Goal: Check status: Check status

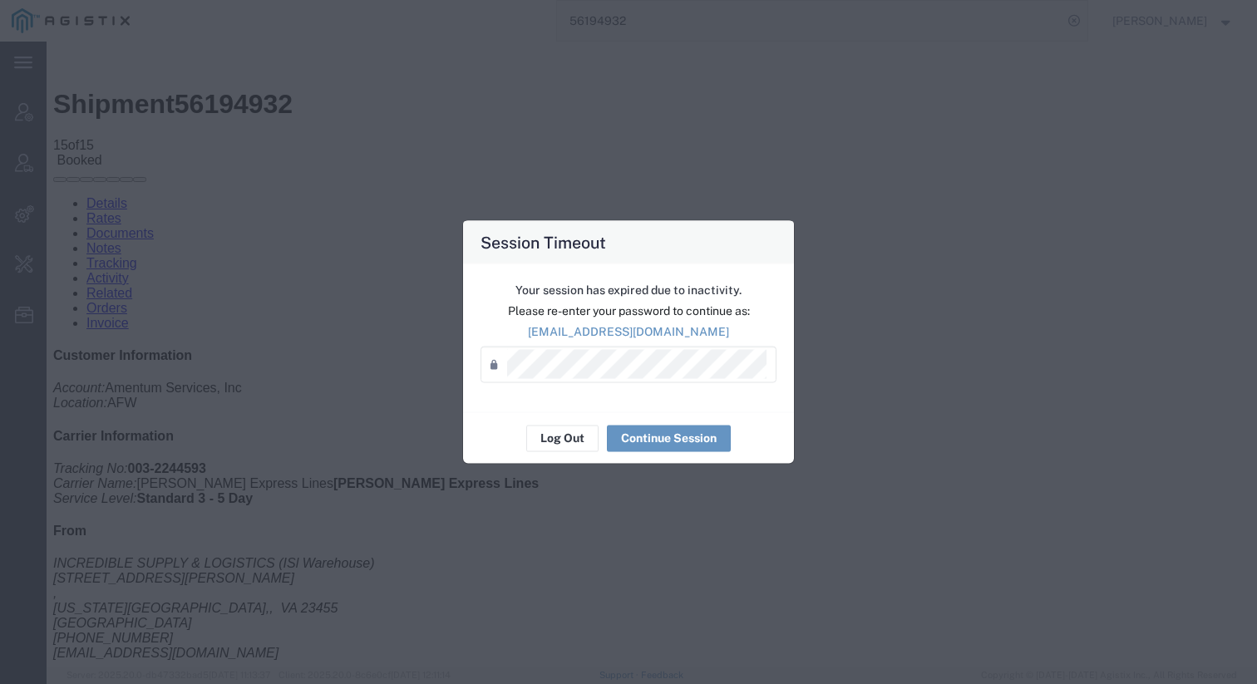
scroll to position [353, 0]
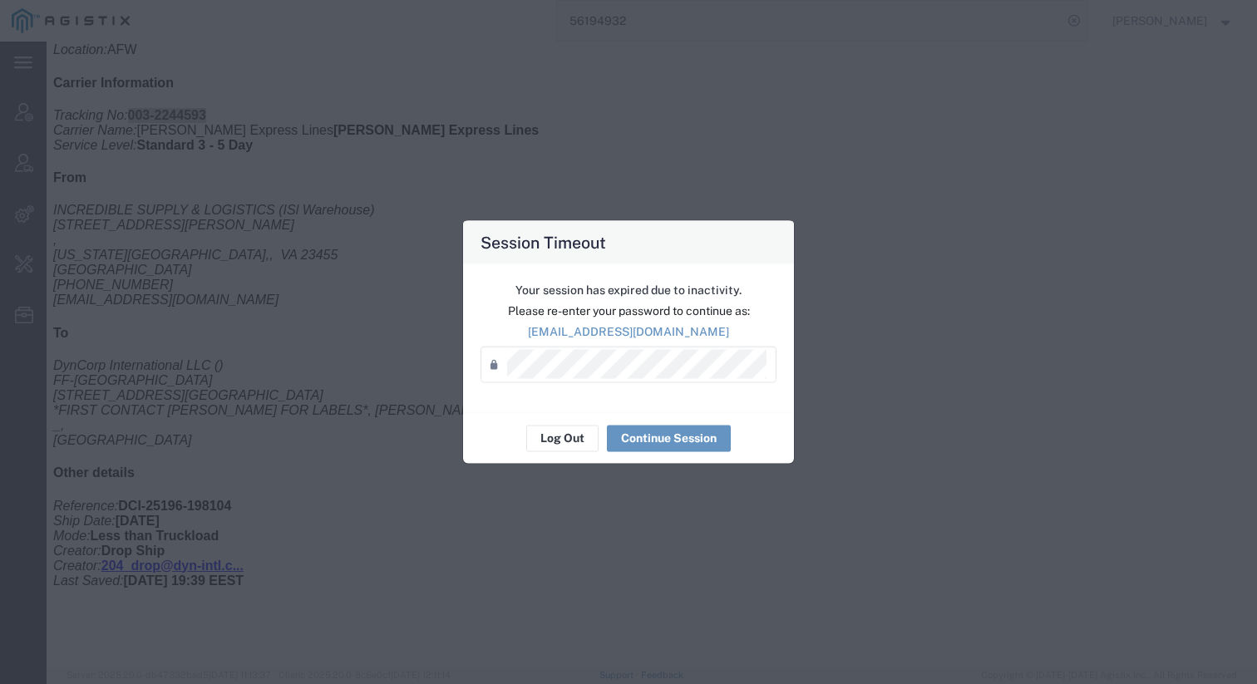
click at [568, 440] on button "Log Out" at bounding box center [562, 438] width 72 height 27
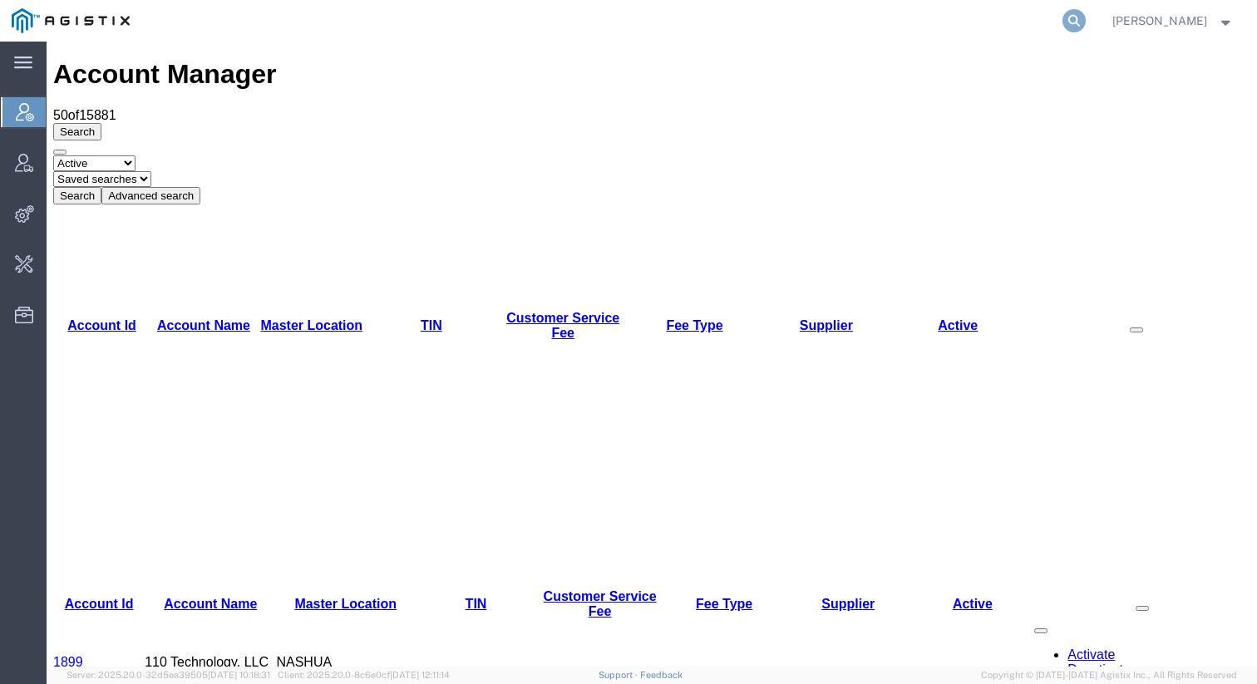
click at [1085, 13] on icon at bounding box center [1073, 20] width 23 height 23
click at [973, 18] on input "search" at bounding box center [809, 21] width 505 height 40
paste input "56853785"
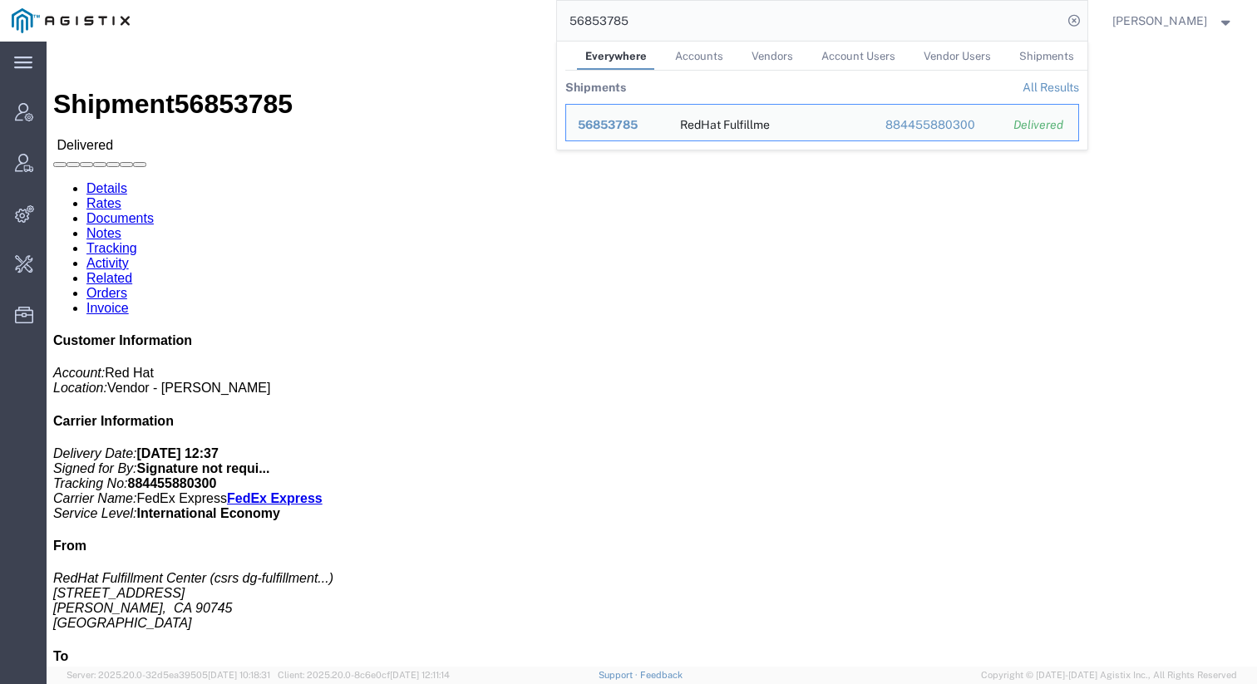
click link "Activity"
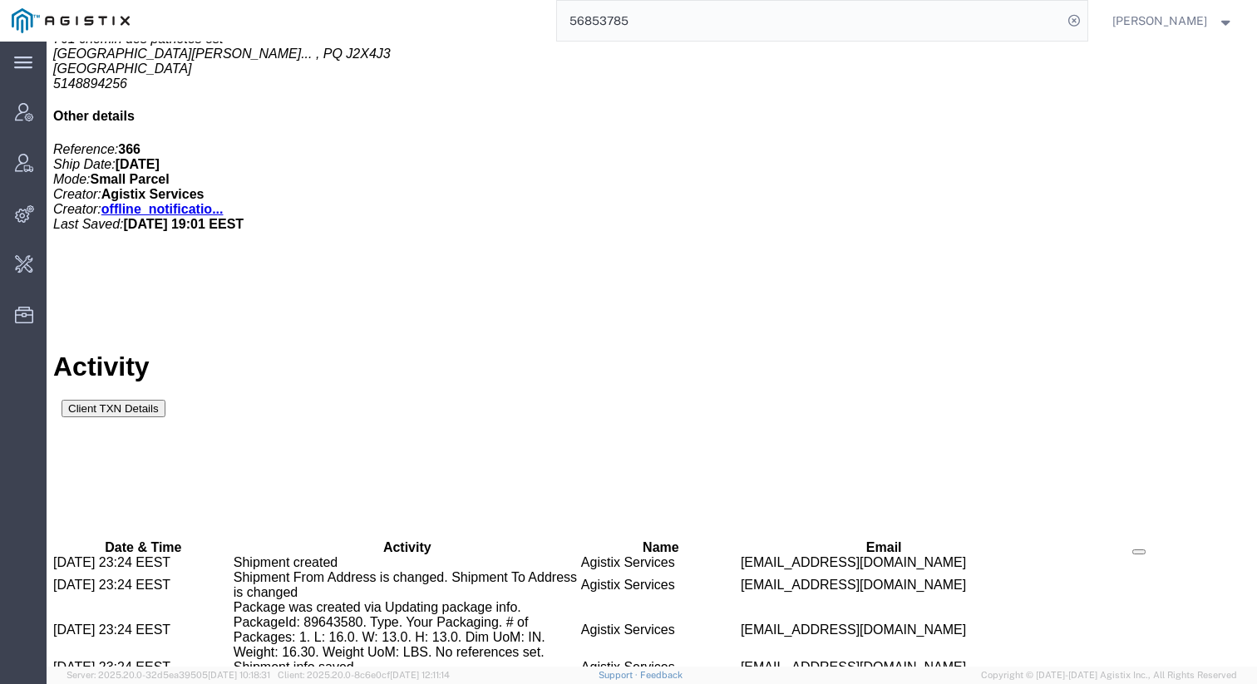
scroll to position [943, 0]
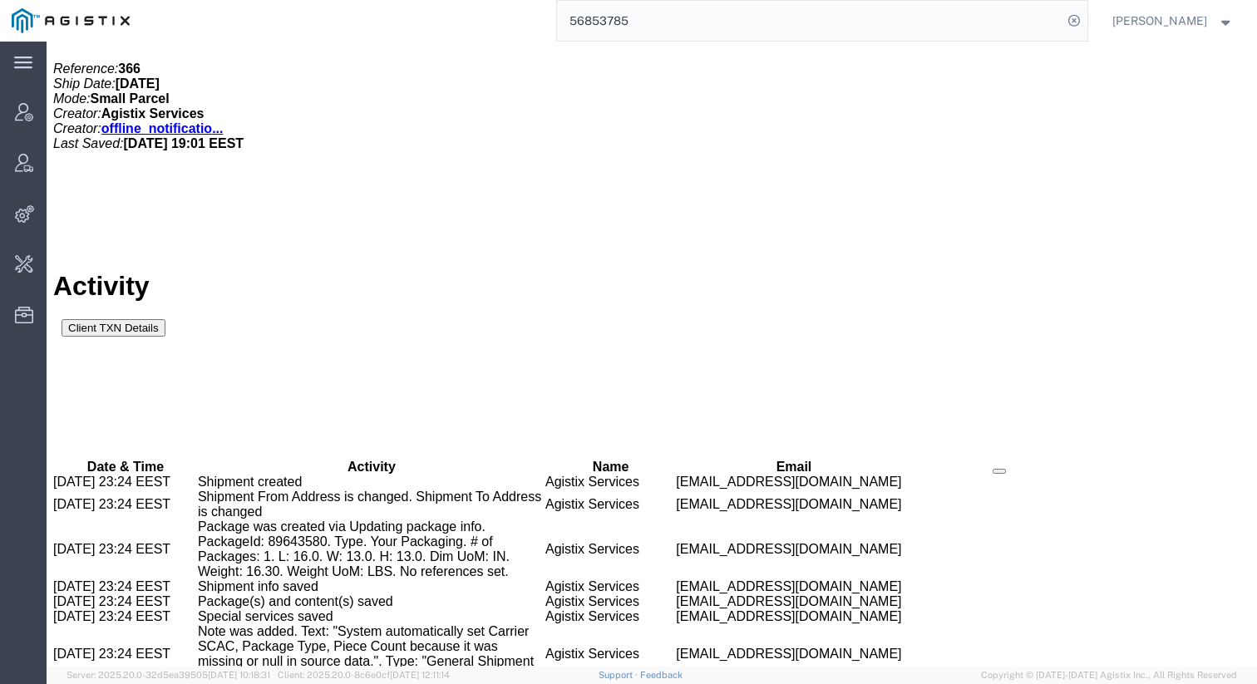
scroll to position [727, 0]
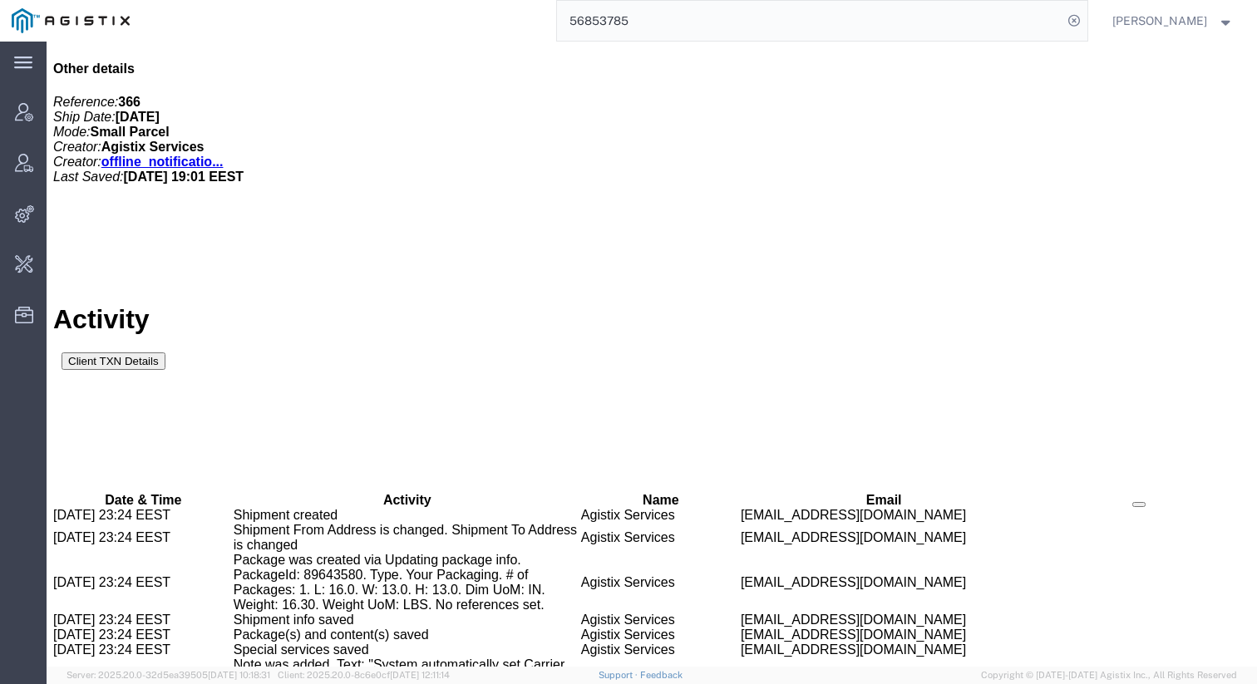
copy td "RedHat_GetCloseReport_InvoiceLevel_20251002"
click at [1044, 13] on input "56853785" at bounding box center [809, 21] width 505 height 40
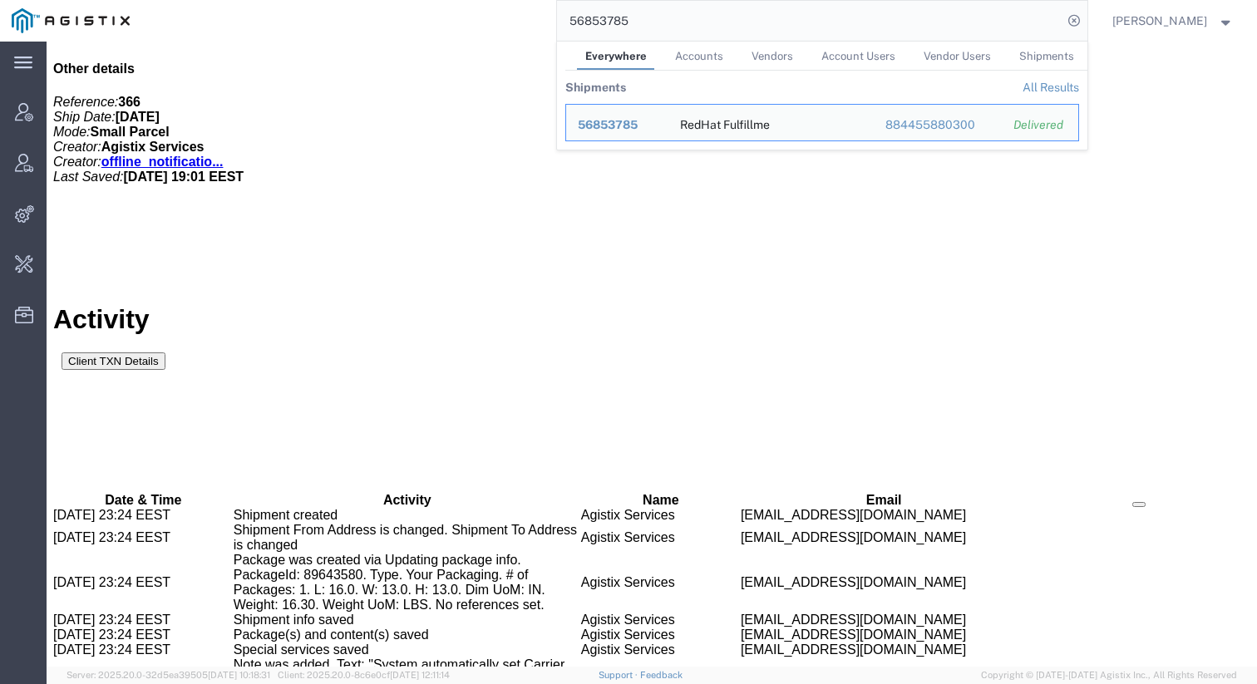
click at [1044, 13] on input "56853785" at bounding box center [809, 21] width 505 height 40
paste input "393403024172"
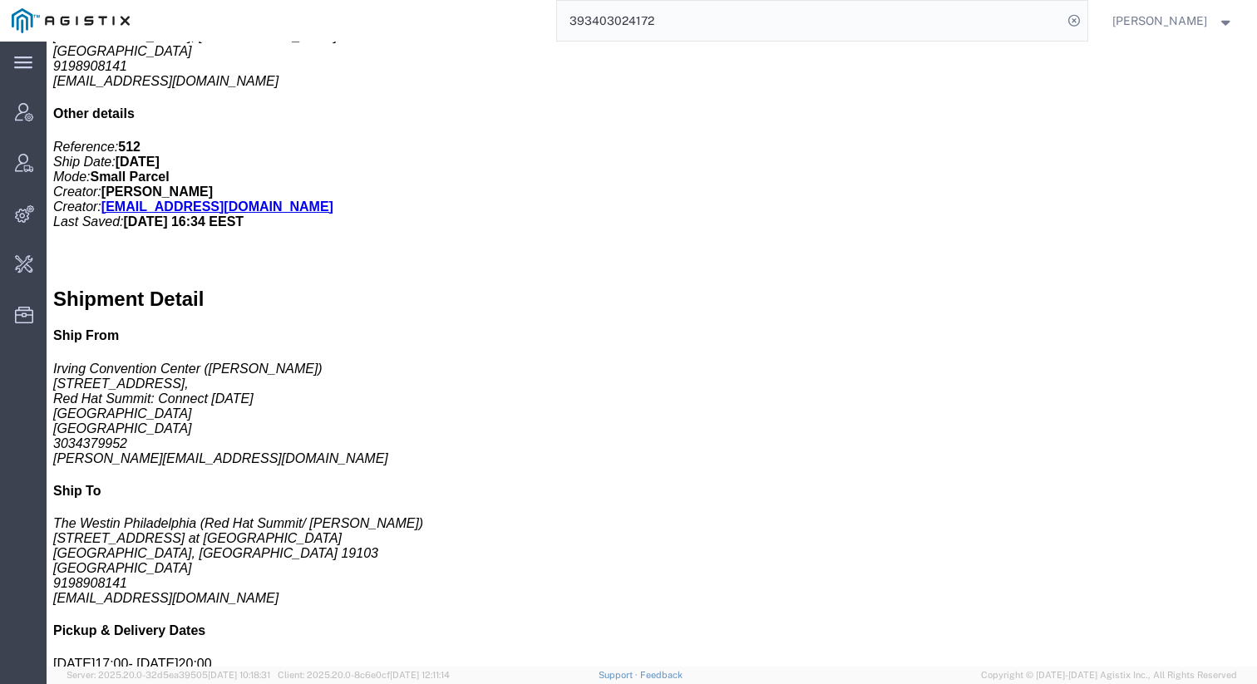
click link "Activity"
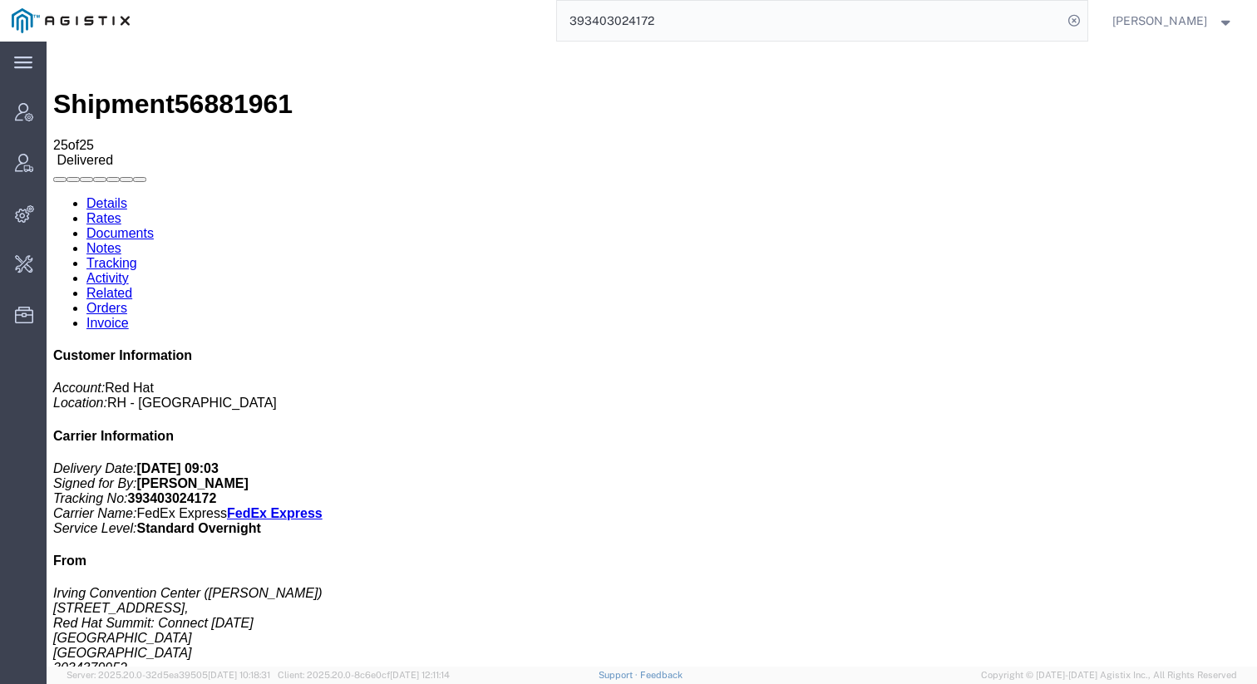
click at [642, 25] on input "393403024172" at bounding box center [809, 21] width 505 height 40
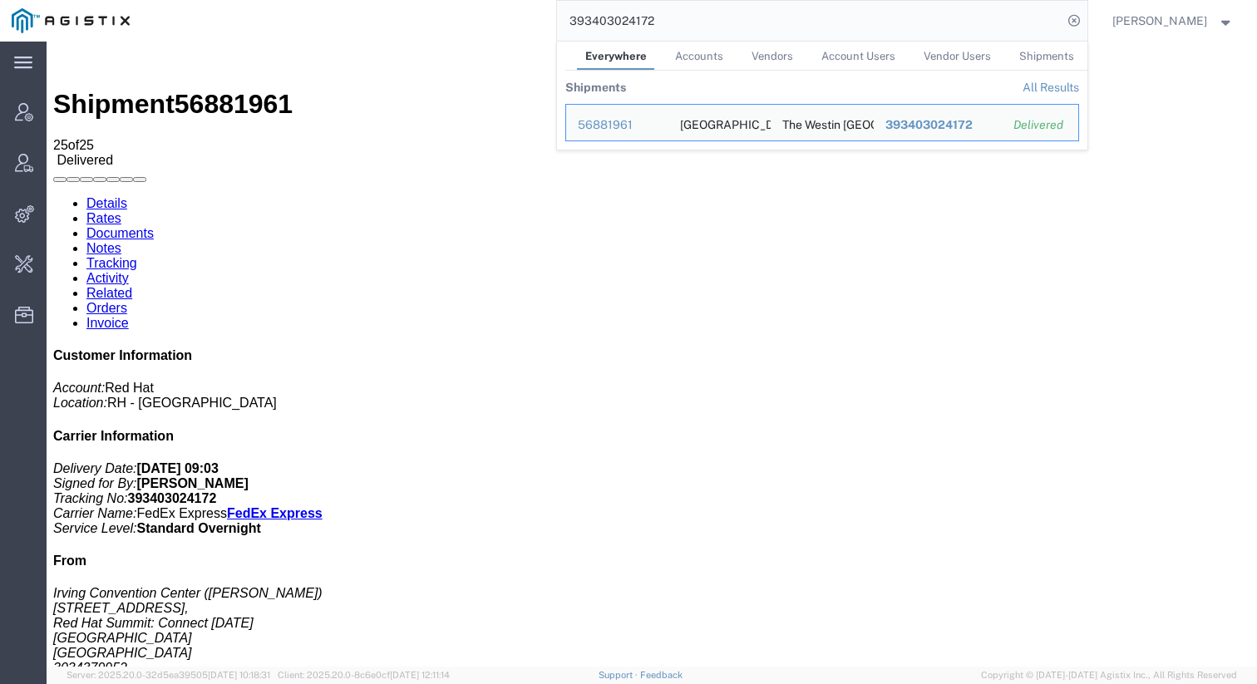
click at [849, 30] on input "393403024172" at bounding box center [809, 21] width 505 height 40
paste input "262934815"
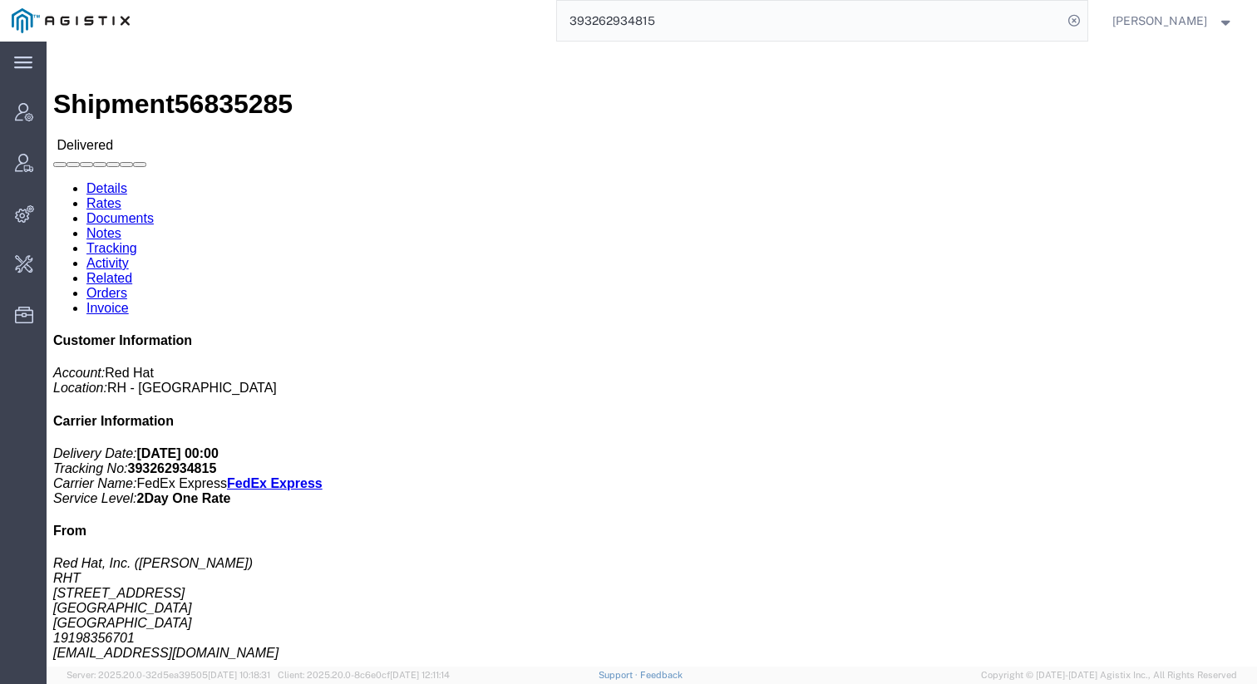
click link "Activity"
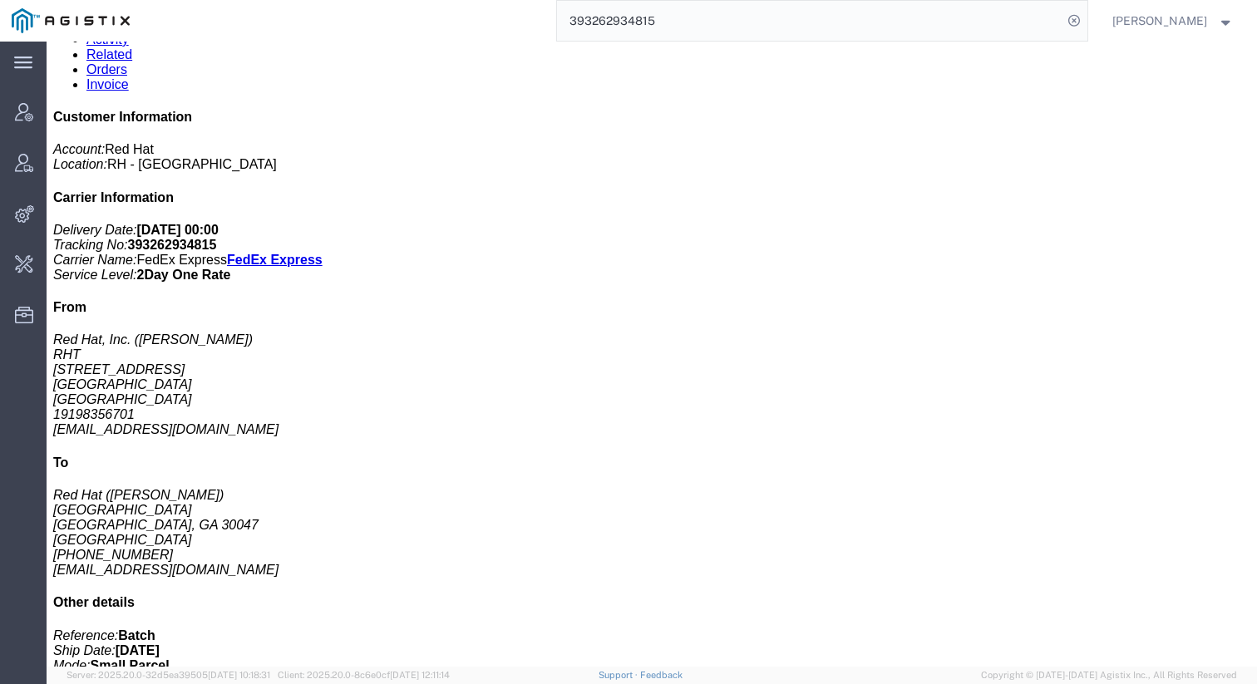
scroll to position [357, 0]
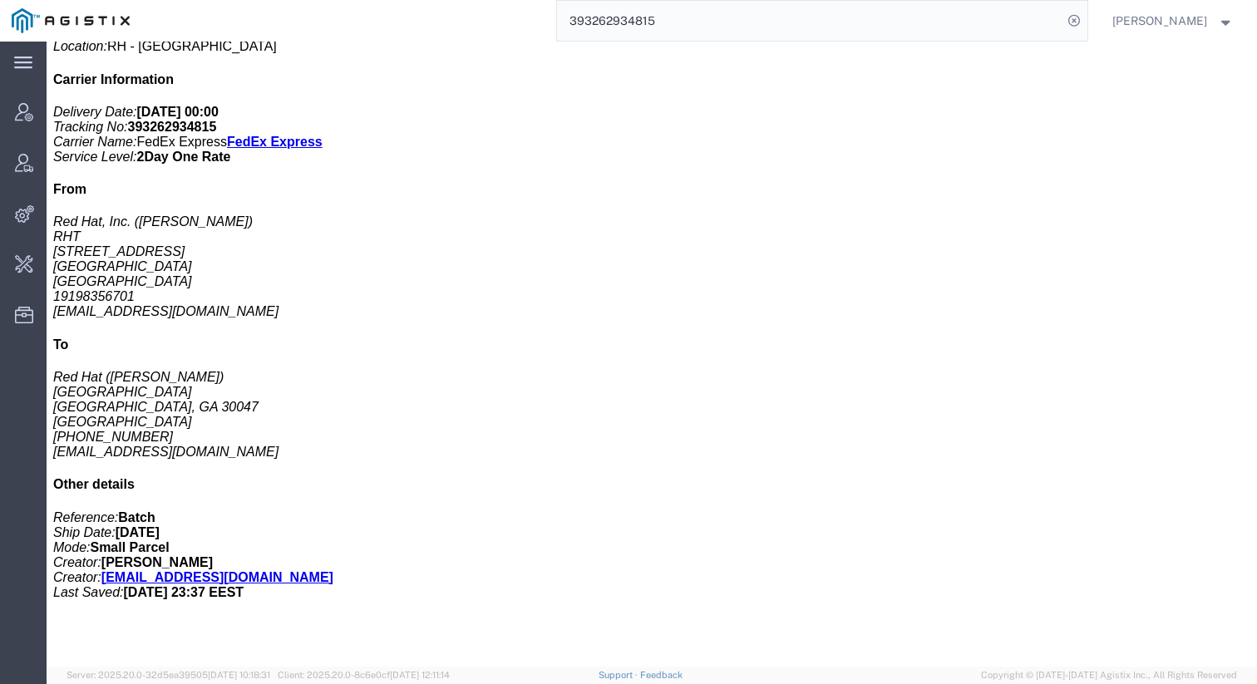
click at [903, 31] on input "393262934815" at bounding box center [809, 21] width 505 height 40
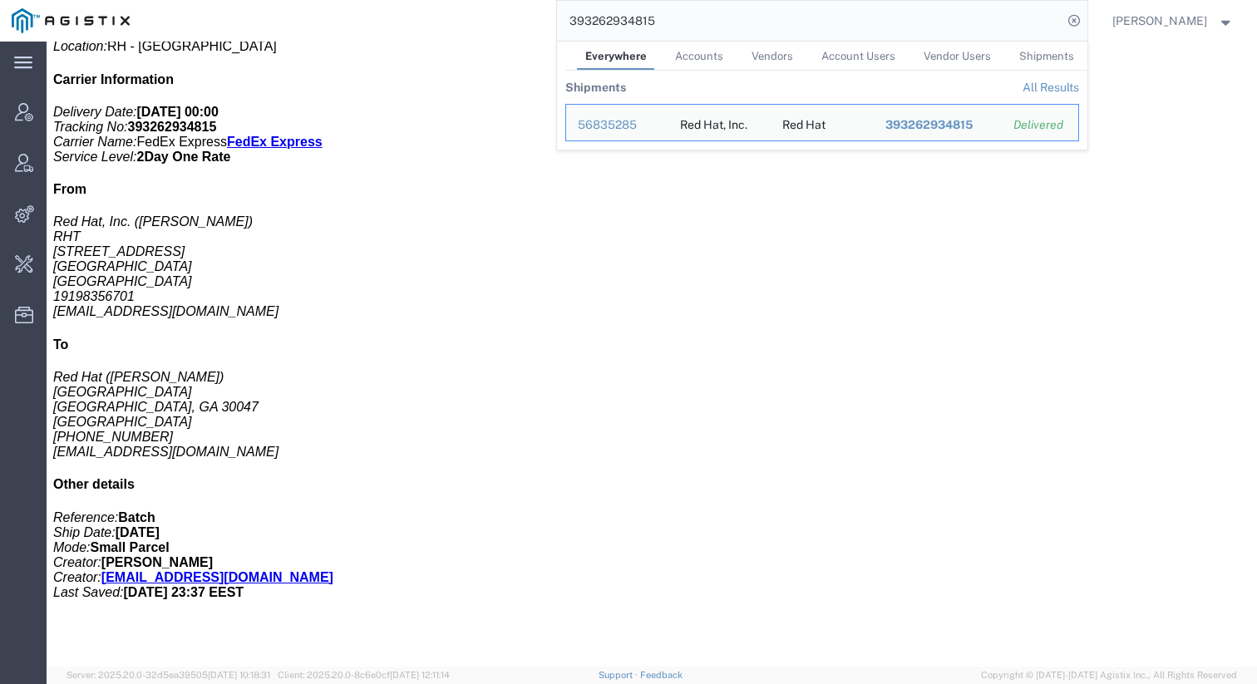
click at [903, 31] on input "393262934815" at bounding box center [809, 21] width 505 height 40
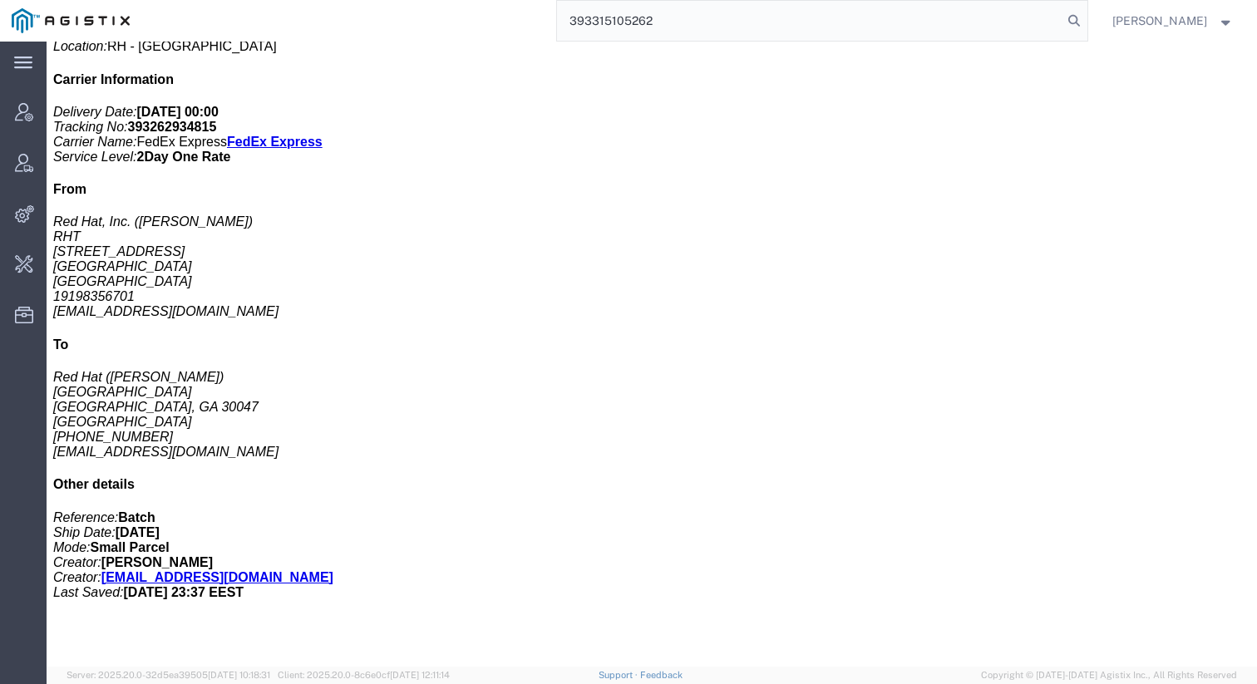
type input "393315105262"
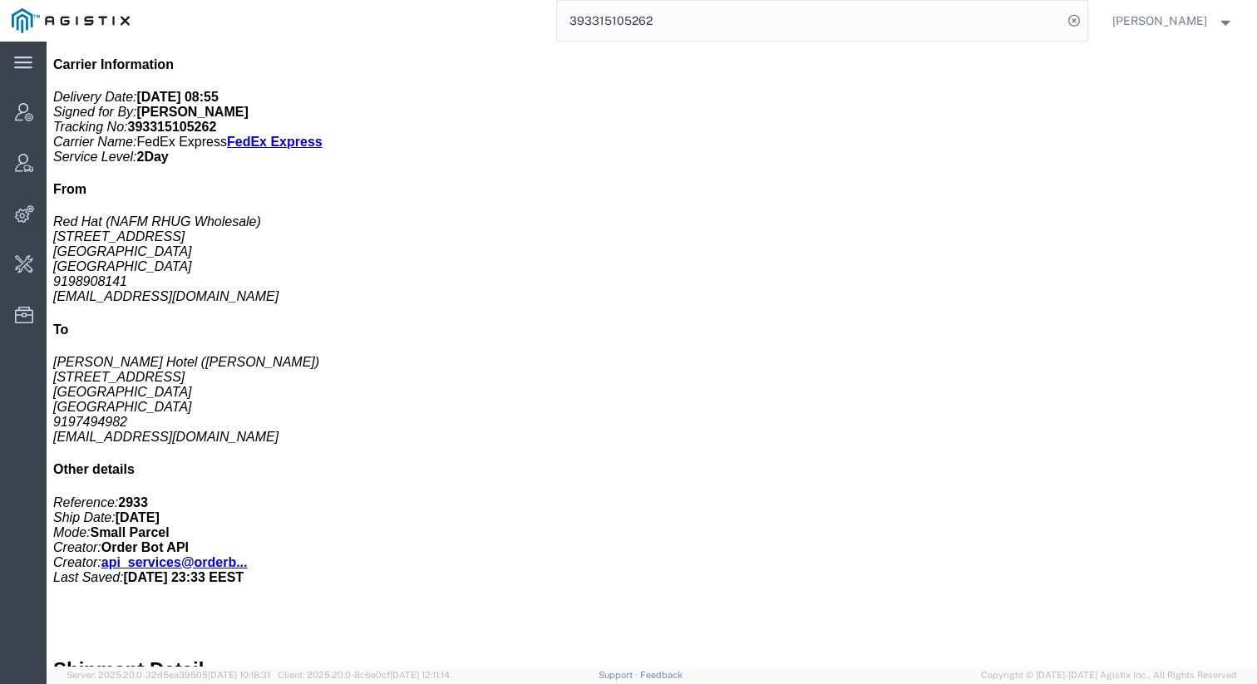
scroll to position [438, 0]
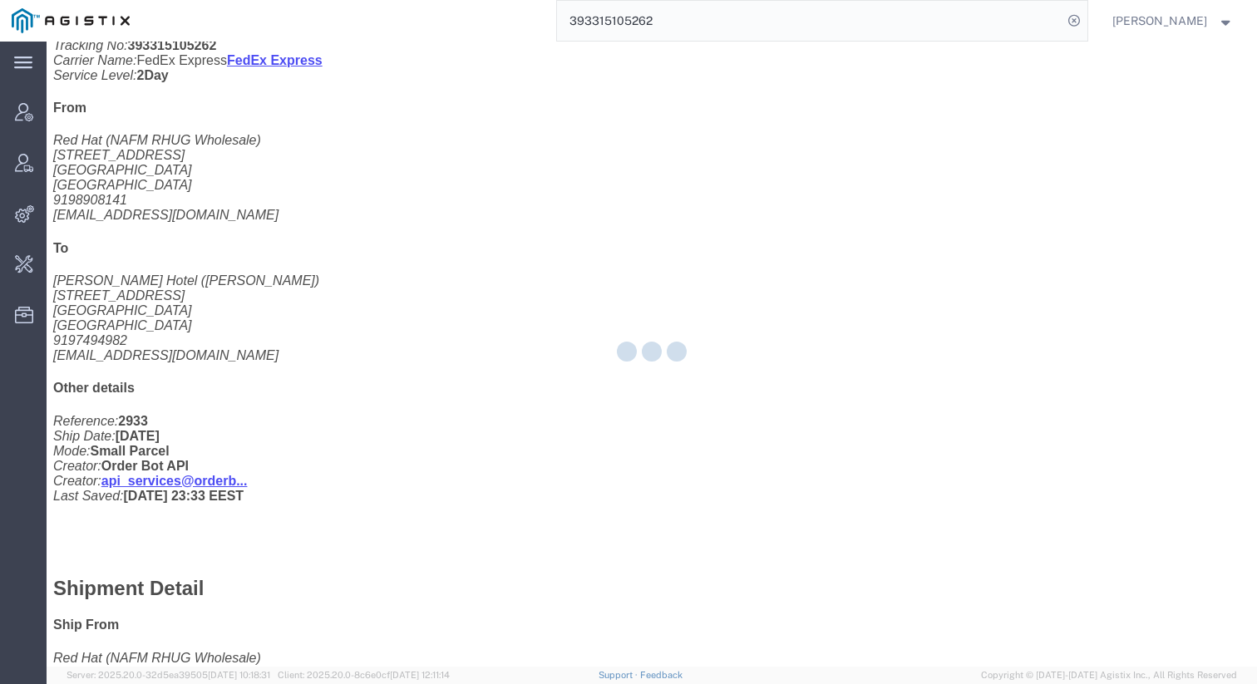
click at [424, 100] on div at bounding box center [652, 354] width 1210 height 625
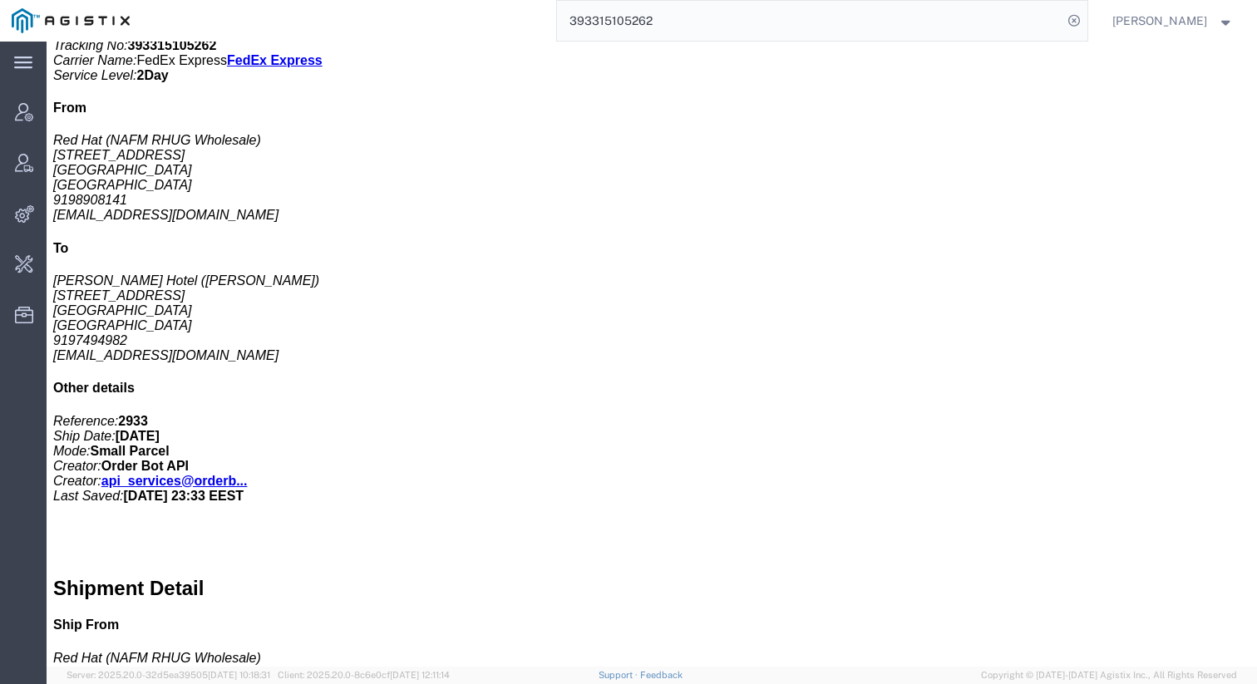
click link "Activity"
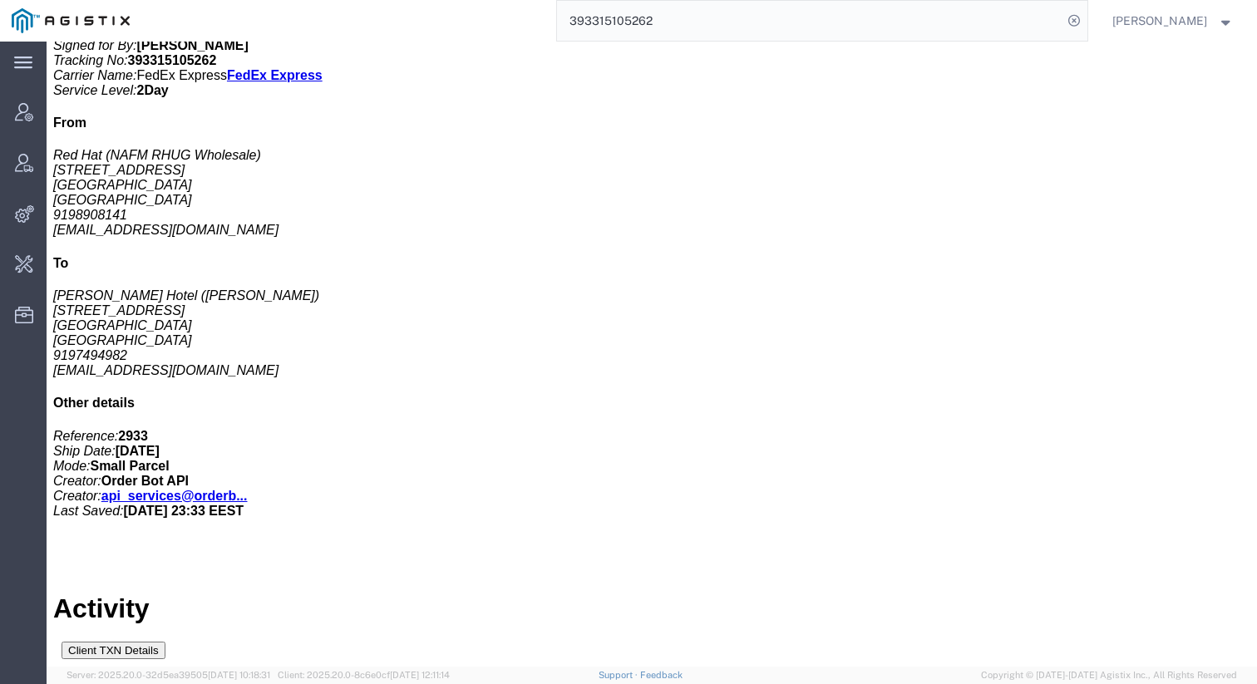
scroll to position [736, 0]
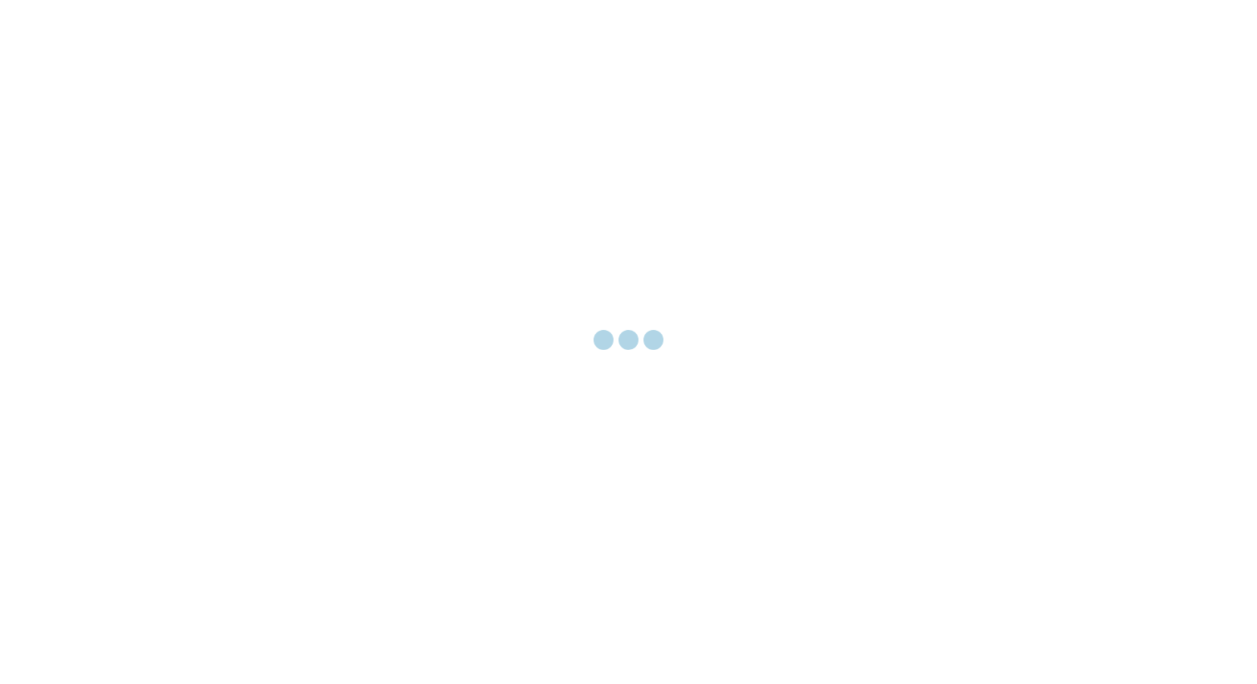
click at [735, 136] on div at bounding box center [628, 342] width 1257 height 684
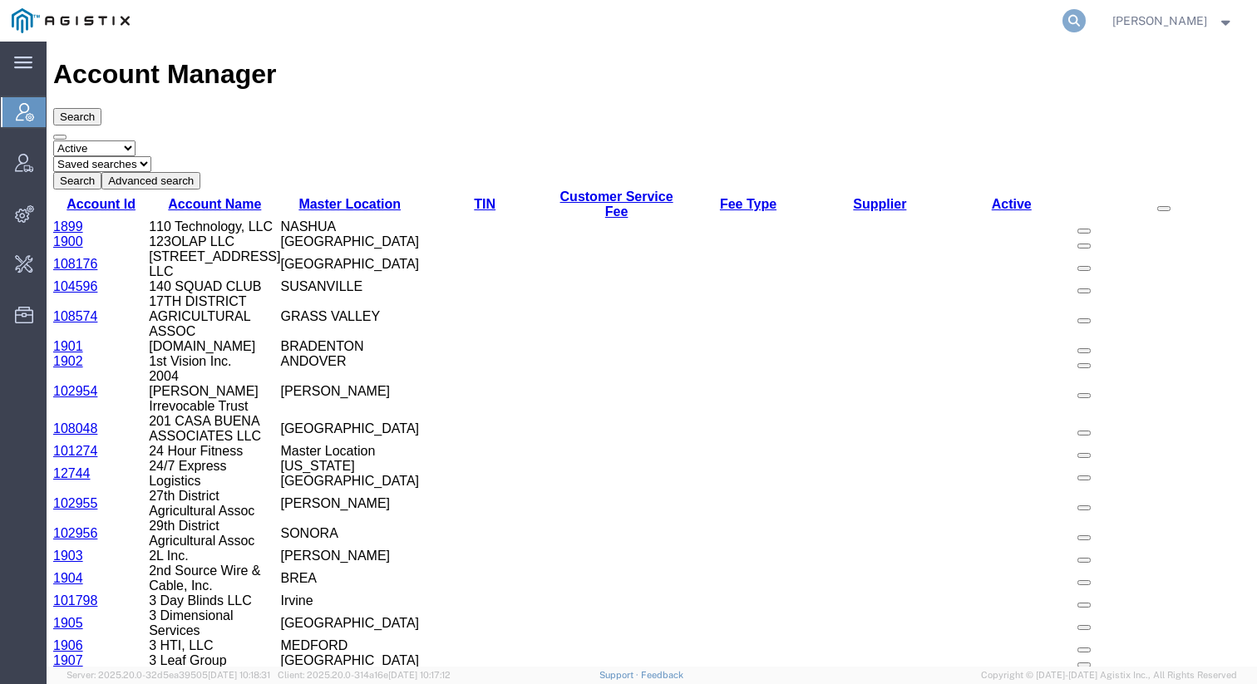
click at [1085, 16] on icon at bounding box center [1073, 20] width 23 height 23
click at [927, 26] on input "search" at bounding box center [809, 21] width 505 height 40
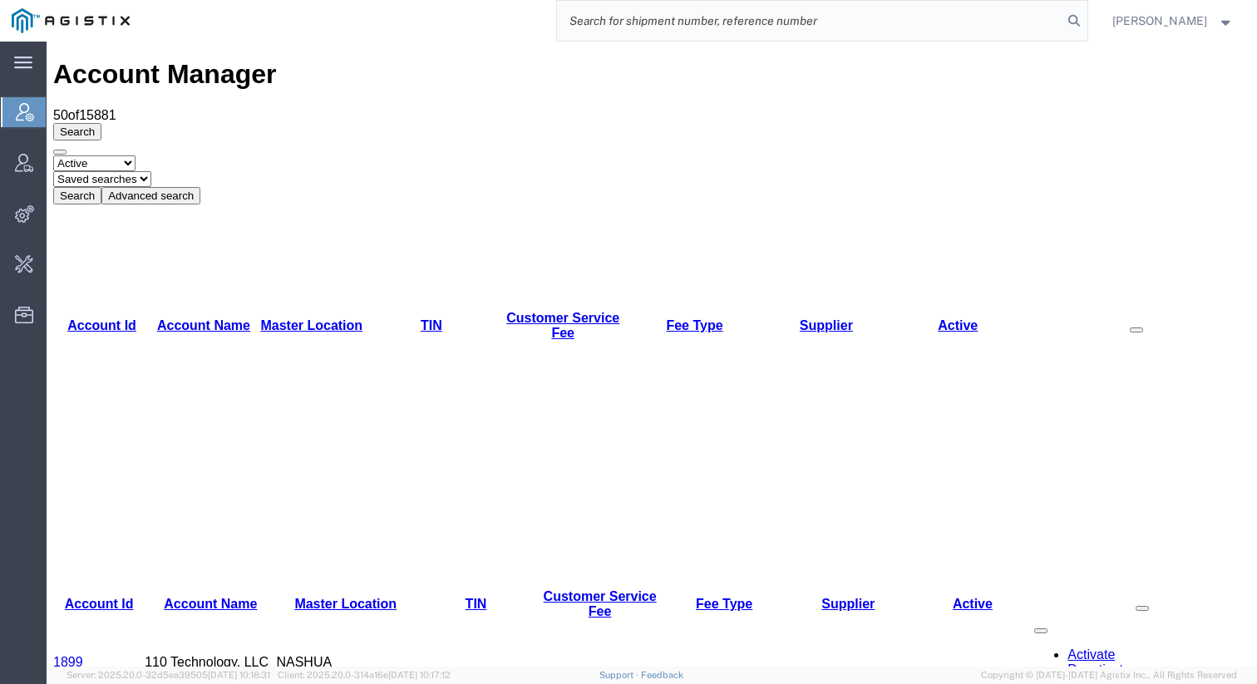
paste input "Shipment Order Id 55419468"
click at [683, 15] on input "Shipment Order Id 55419468" at bounding box center [809, 21] width 505 height 40
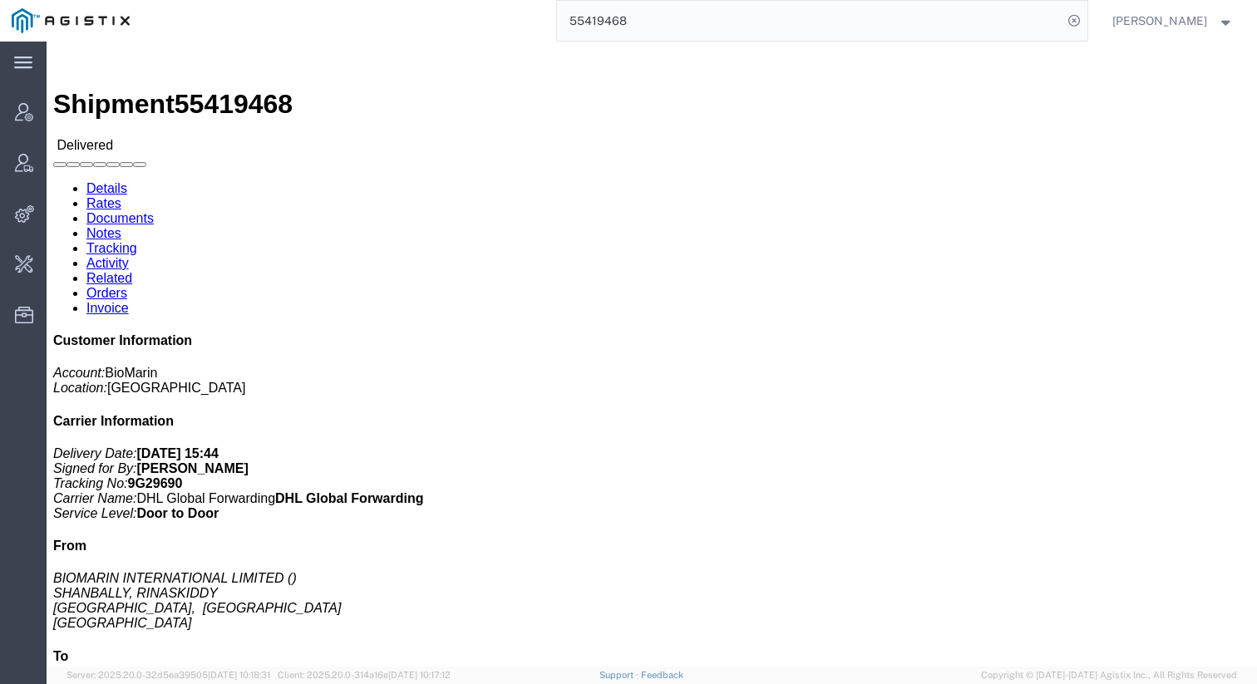
click link "Tracking"
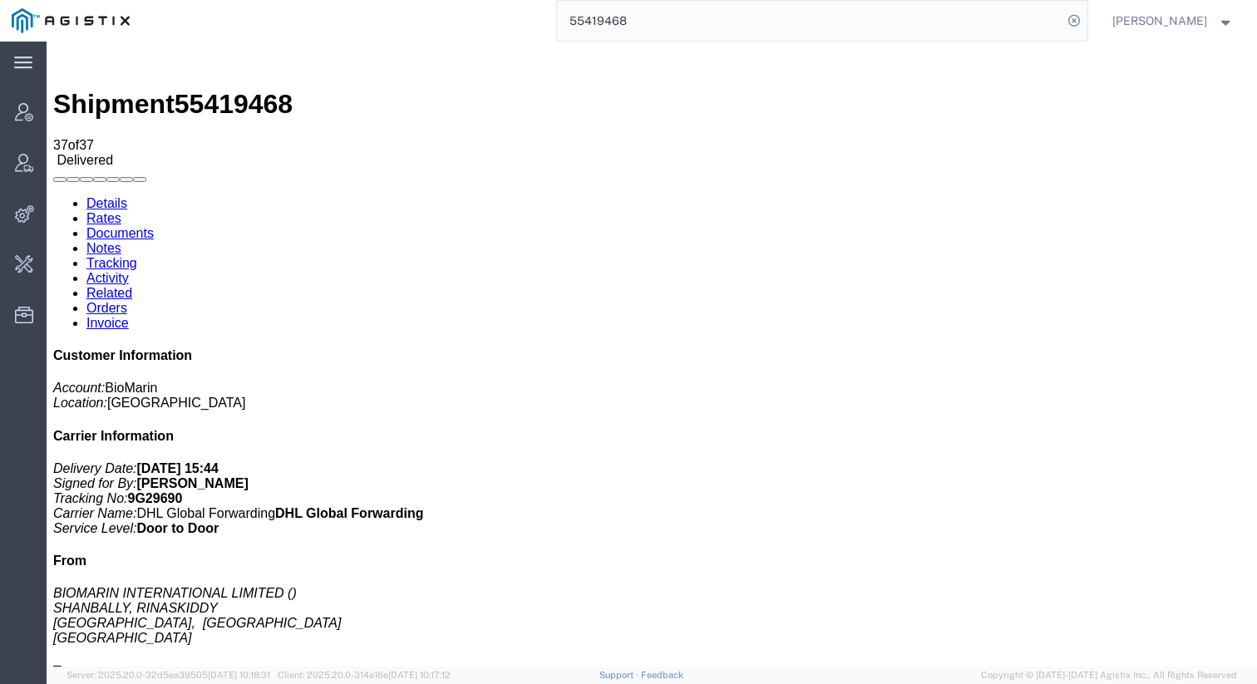
click at [132, 286] on link "Related" at bounding box center [109, 293] width 46 height 14
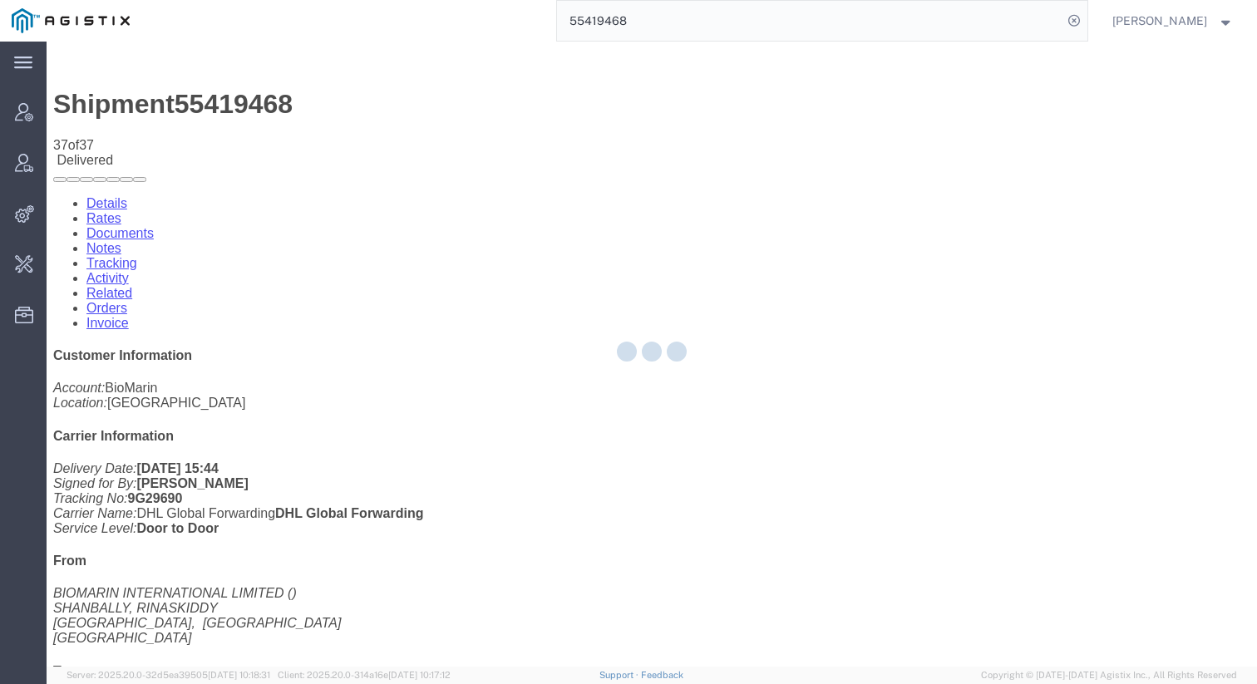
click at [485, 102] on div at bounding box center [652, 354] width 1210 height 625
click at [418, 106] on div at bounding box center [652, 354] width 1210 height 625
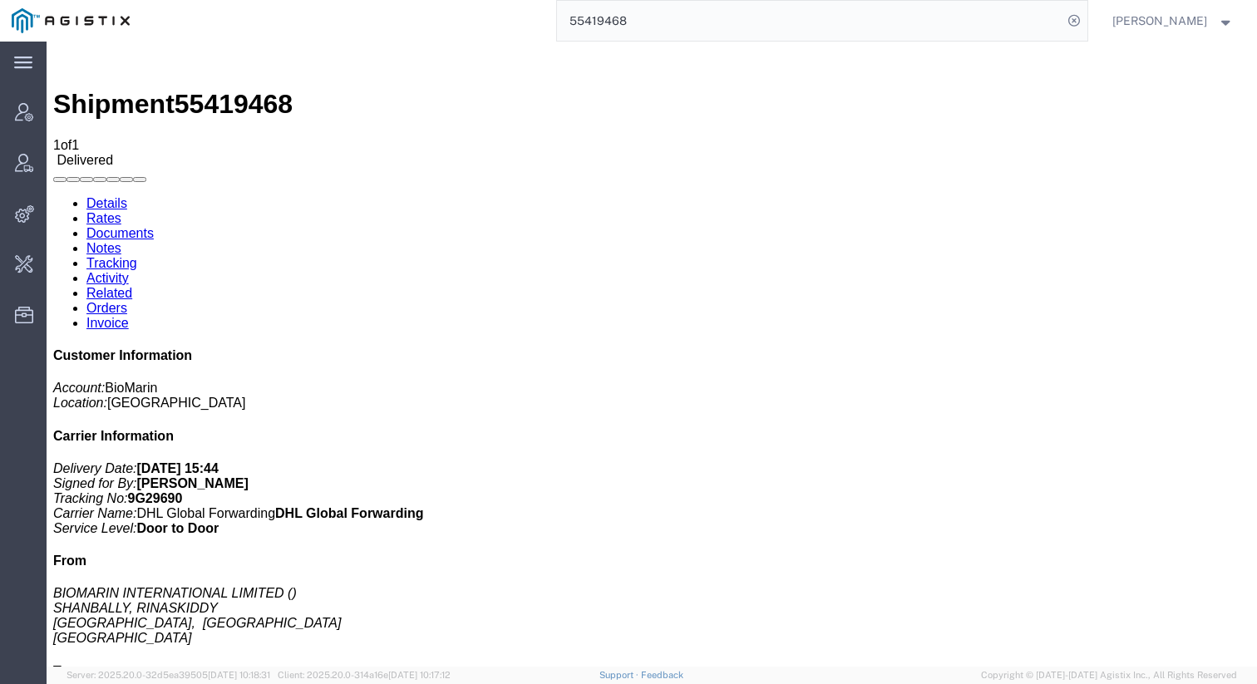
click at [129, 271] on link "Activity" at bounding box center [107, 278] width 42 height 14
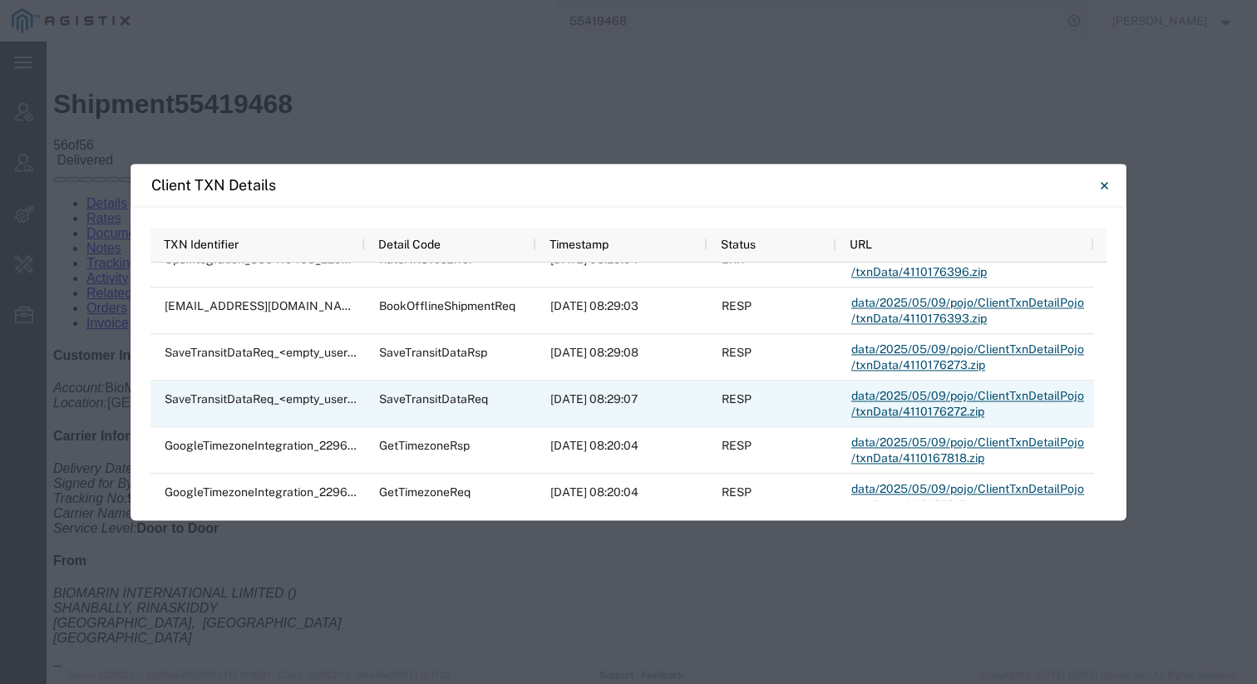
scroll to position [519, 0]
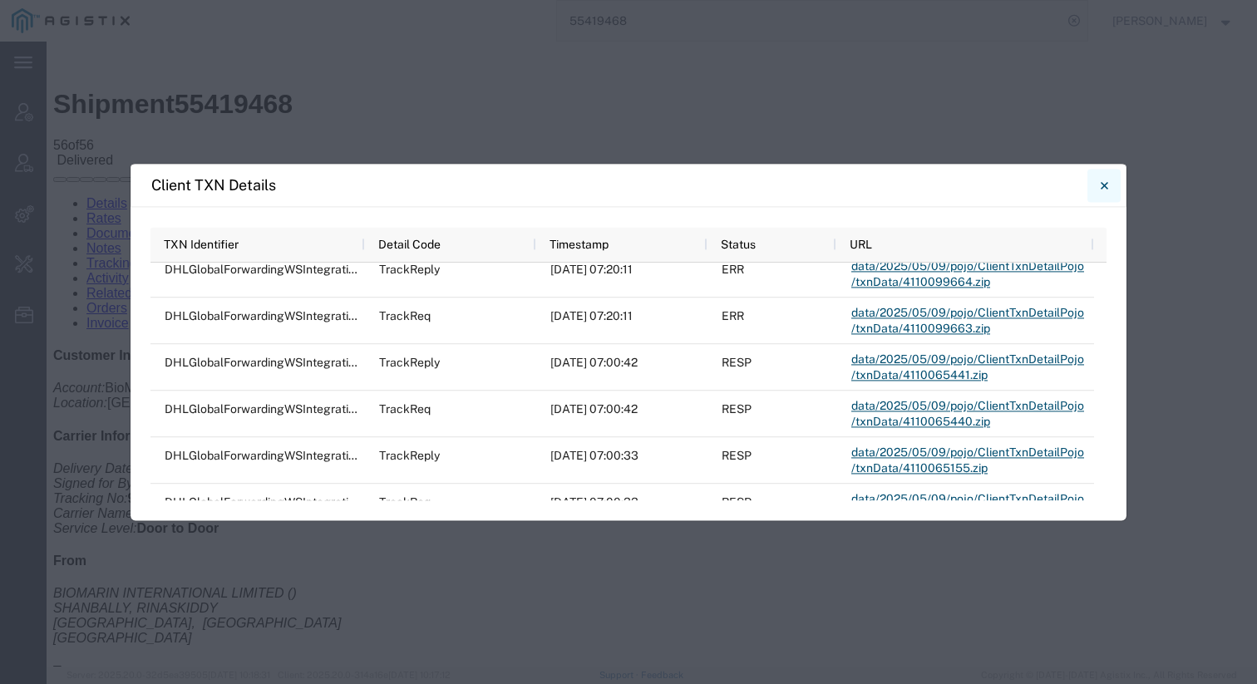
click at [1106, 178] on icon "Close" at bounding box center [1103, 185] width 7 height 20
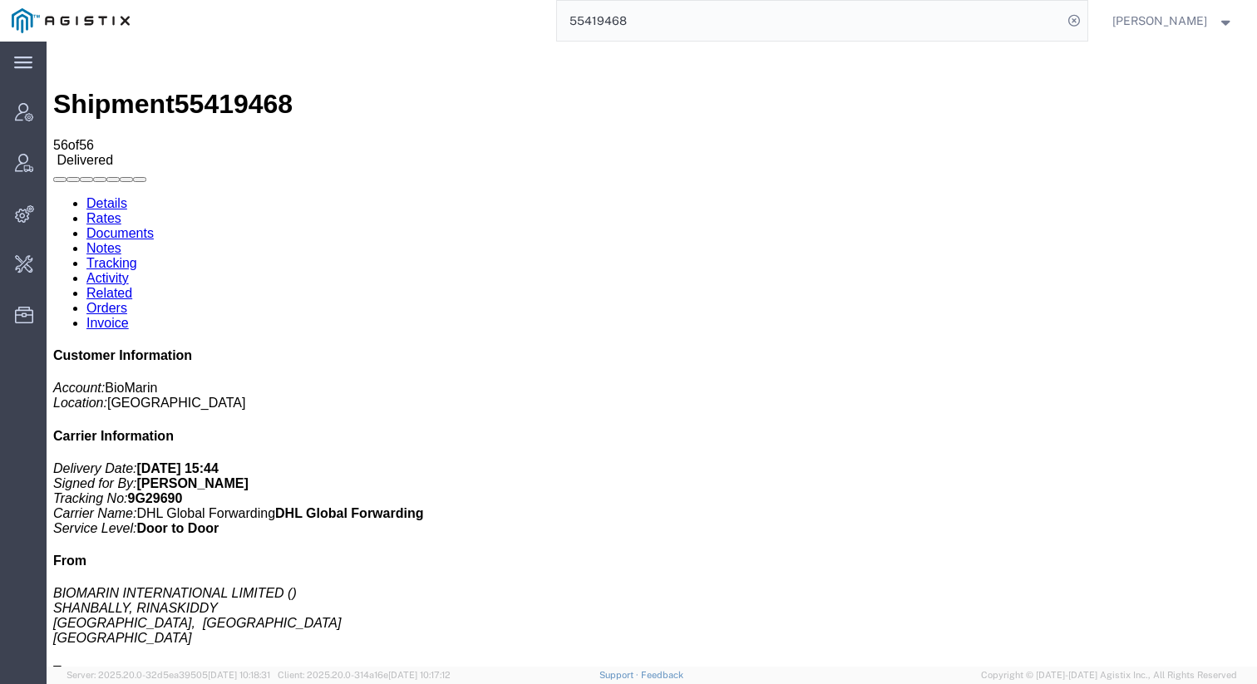
click at [830, 9] on input "55419468" at bounding box center [809, 21] width 505 height 40
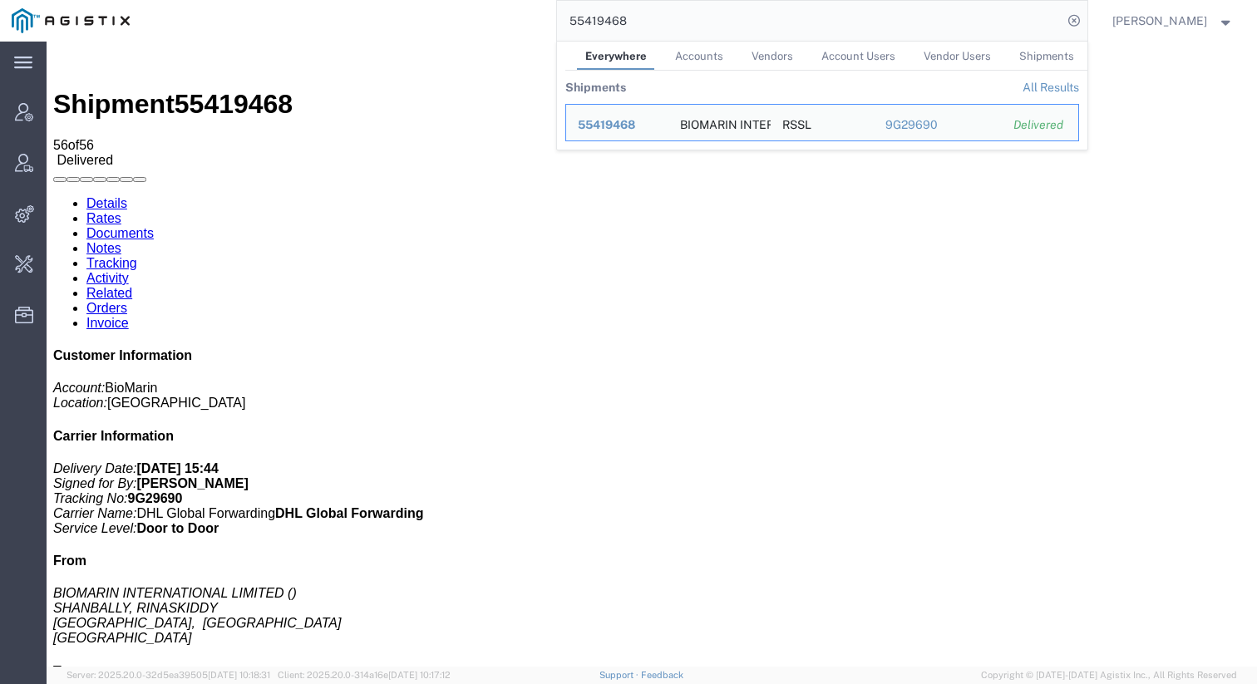
click at [830, 9] on input "55419468" at bounding box center [809, 21] width 505 height 40
paste input "Shipment Order Id 569638"
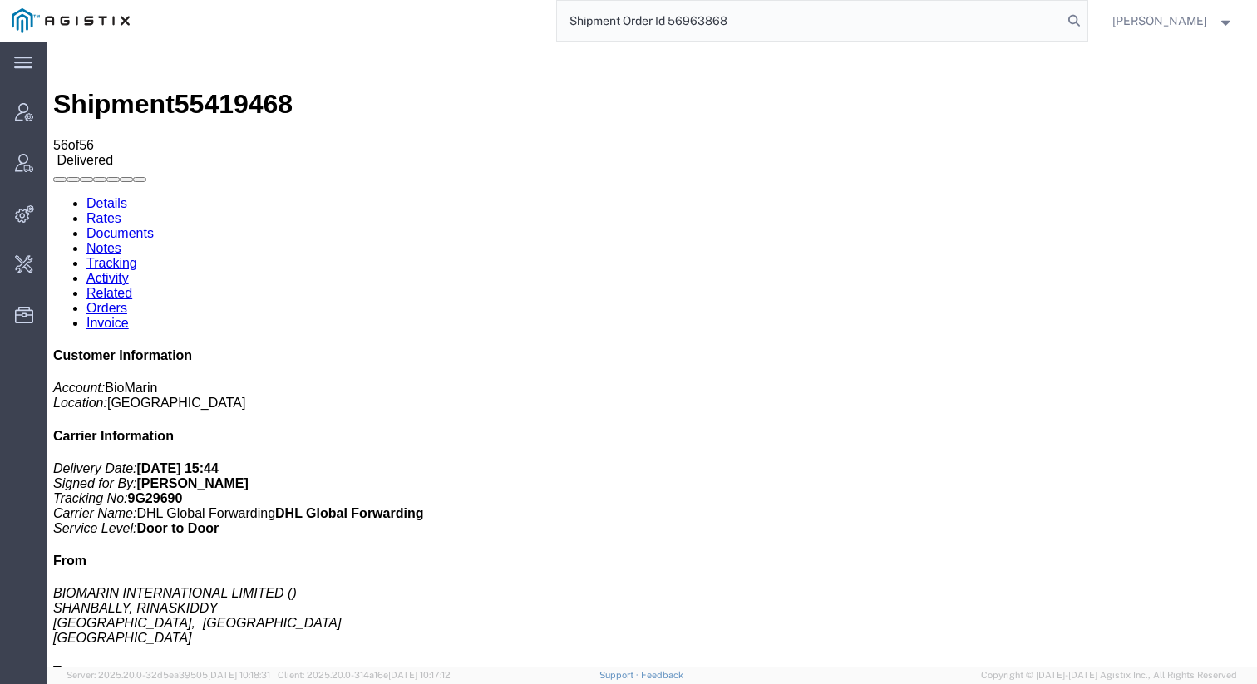
click at [681, 22] on input "Shipment Order Id 56963868" at bounding box center [809, 21] width 505 height 40
click at [681, 15] on input "Shipment Order Id 56963868" at bounding box center [809, 21] width 505 height 40
type input "56963868"
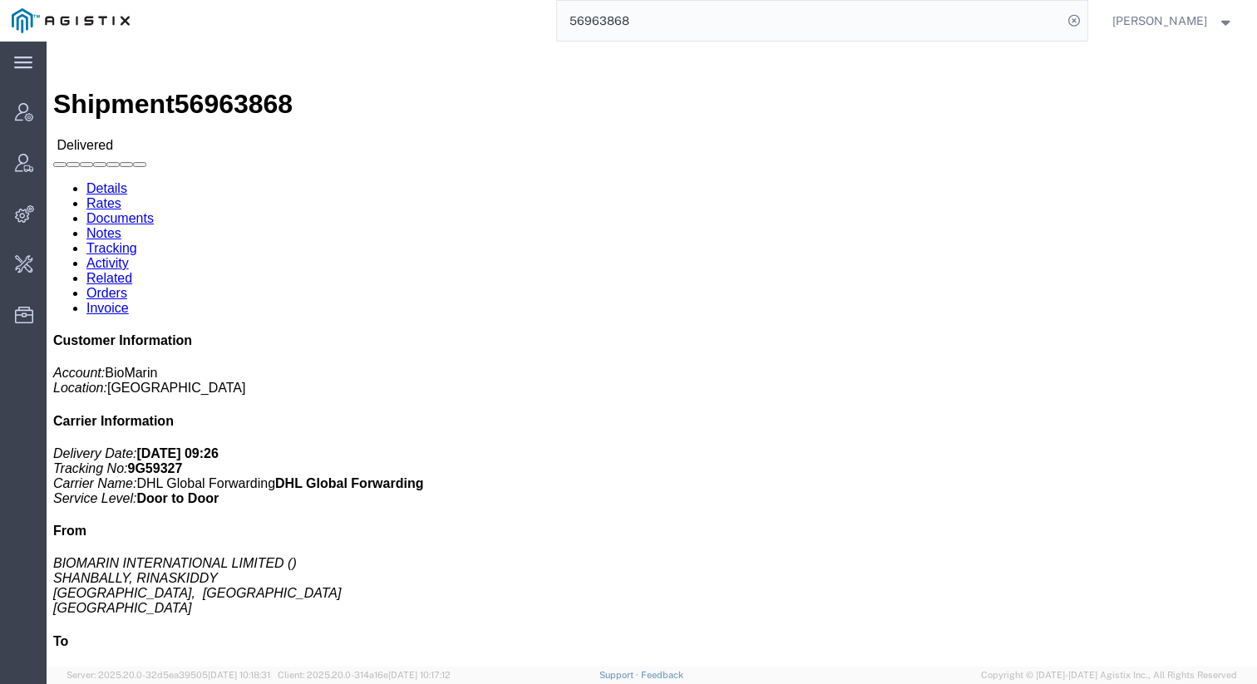
click link "Activity"
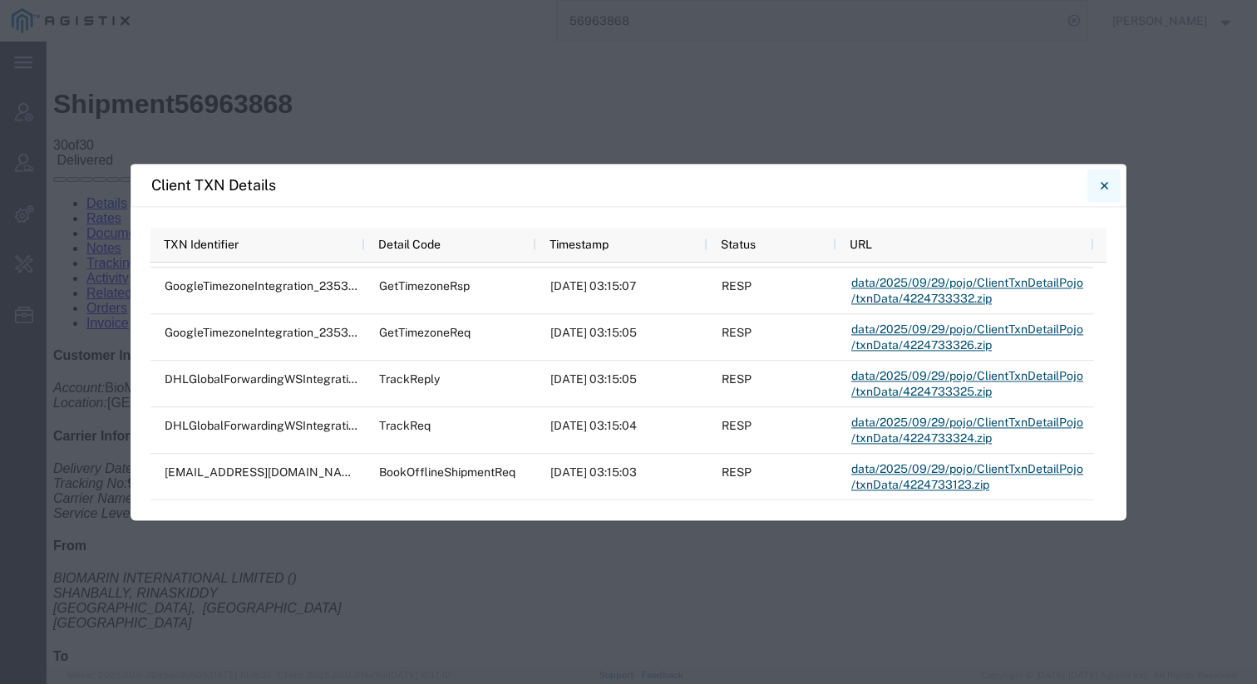
click at [1102, 183] on icon "Close" at bounding box center [1103, 185] width 7 height 20
